Goal: Information Seeking & Learning: Stay updated

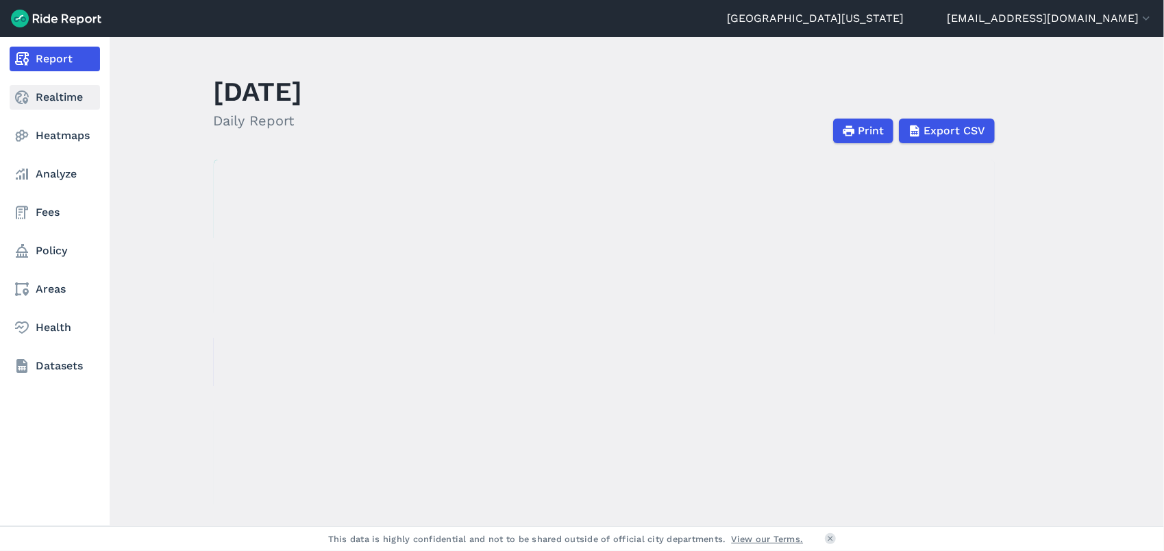
click at [49, 97] on link "Realtime" at bounding box center [55, 97] width 90 height 25
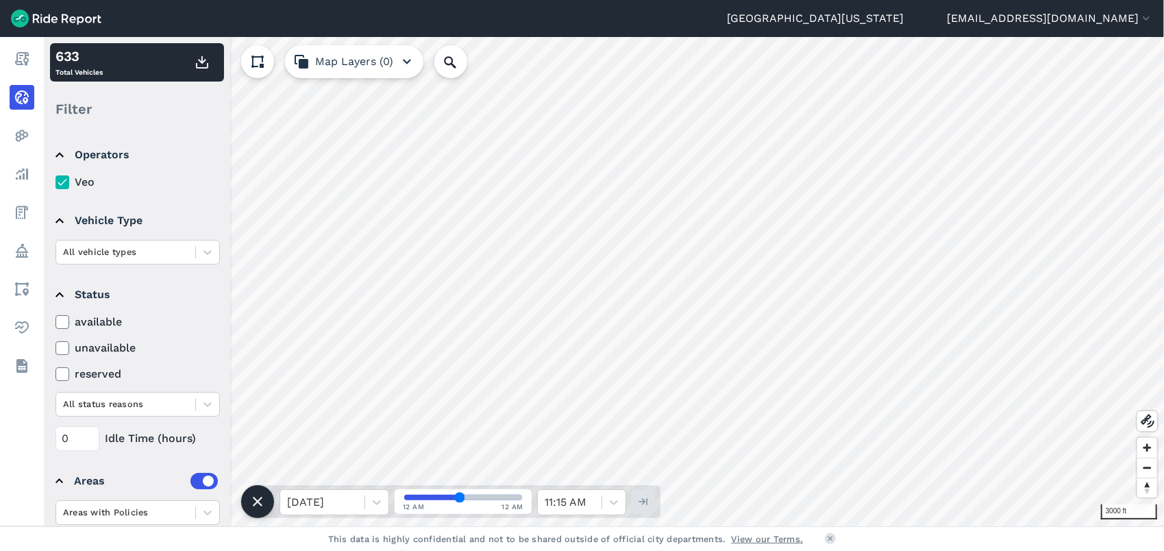
click at [828, 545] on footer "This data is highly confidential and not to be shared outside of official city …" at bounding box center [582, 538] width 1164 height 25
click at [830, 539] on use at bounding box center [831, 539] width 5 height 5
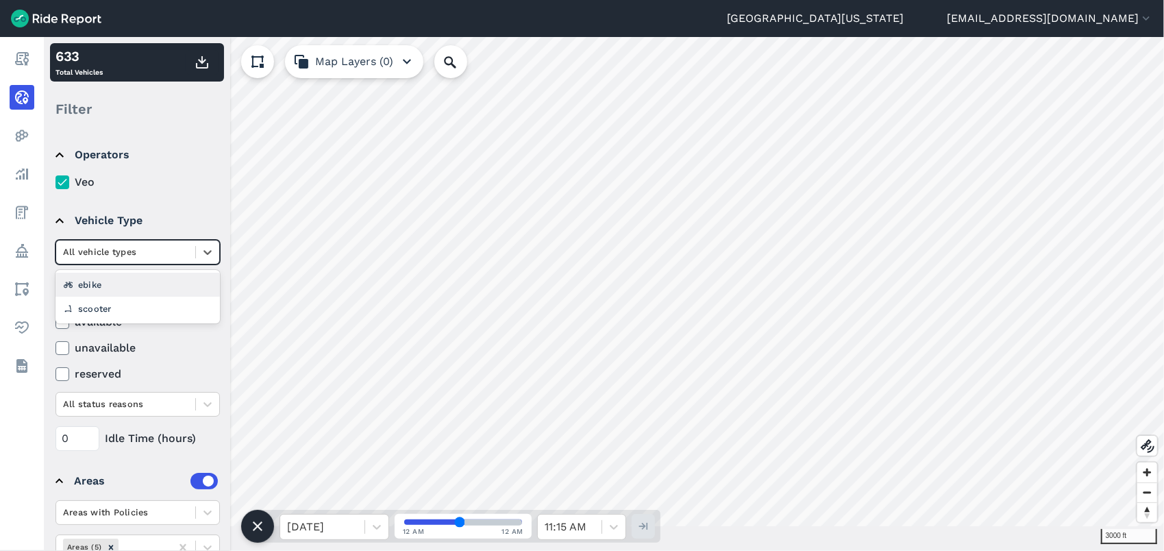
click at [151, 241] on div "All vehicle types" at bounding box center [138, 252] width 164 height 25
click at [144, 255] on div at bounding box center [125, 252] width 125 height 16
click at [60, 218] on summary "Vehicle Type" at bounding box center [137, 220] width 162 height 38
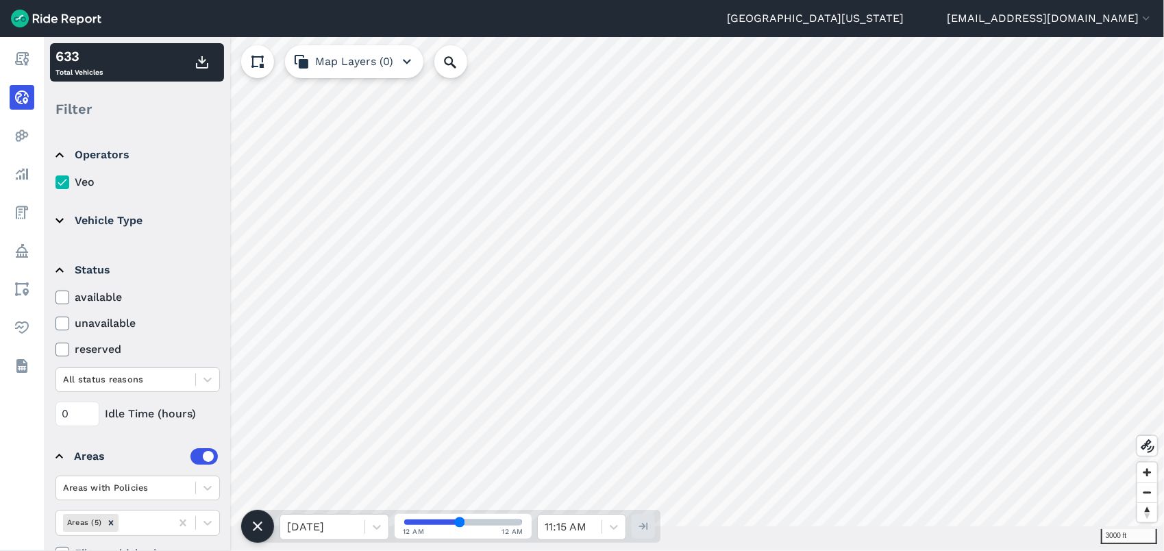
click at [60, 218] on summary "Vehicle Type" at bounding box center [137, 220] width 162 height 38
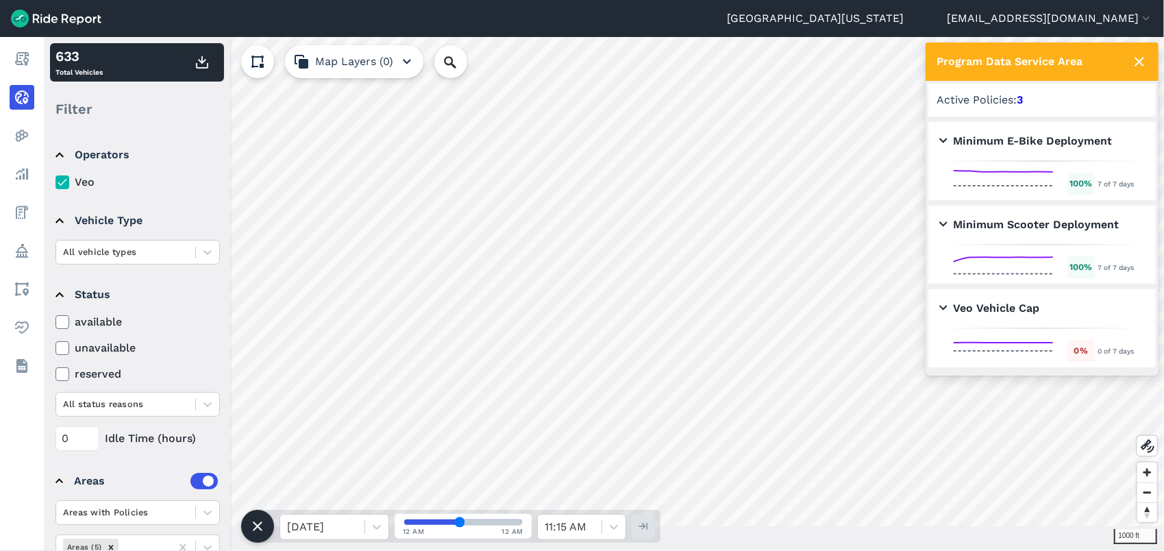
click at [1143, 67] on icon at bounding box center [1139, 61] width 16 height 16
